Goal: Task Accomplishment & Management: Use online tool/utility

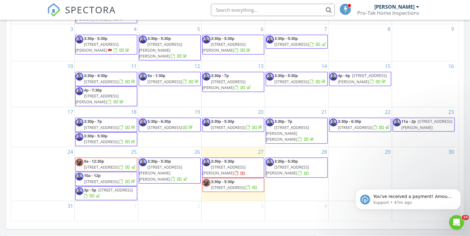
drag, startPoint x: 117, startPoint y: 187, endPoint x: 116, endPoint y: 194, distance: 7.4
click at [101, 194] on div at bounding box center [92, 197] width 17 height 6
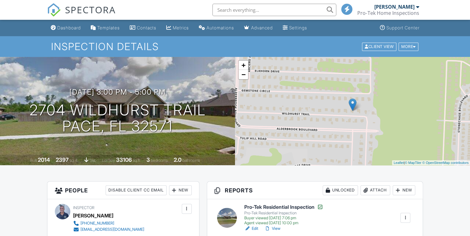
click at [300, 207] on h6 "Pro-Tek Residential Inspection" at bounding box center [284, 207] width 79 height 6
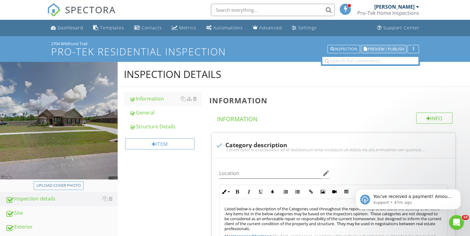
click at [391, 47] on span "Preview / Publish" at bounding box center [386, 49] width 36 height 4
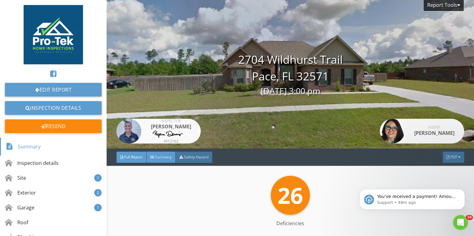
click at [165, 160] on span "Summary" at bounding box center [163, 157] width 17 height 5
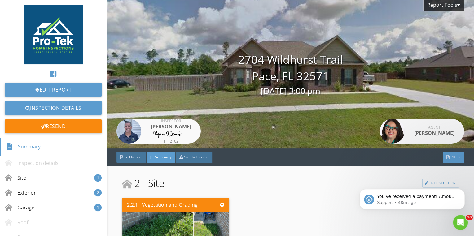
click at [446, 157] on div "PDF" at bounding box center [453, 157] width 21 height 11
click at [437, 171] on link "Summary" at bounding box center [446, 167] width 50 height 15
